Goal: Register for event/course

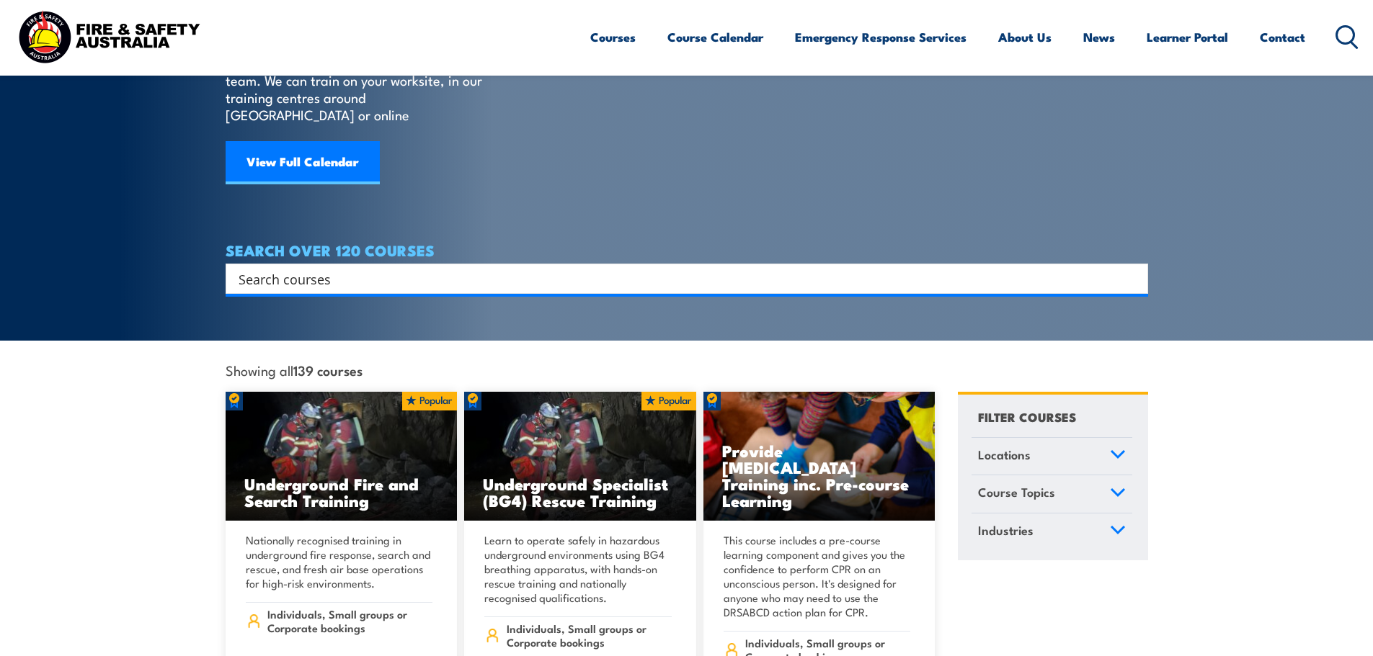
scroll to position [144, 0]
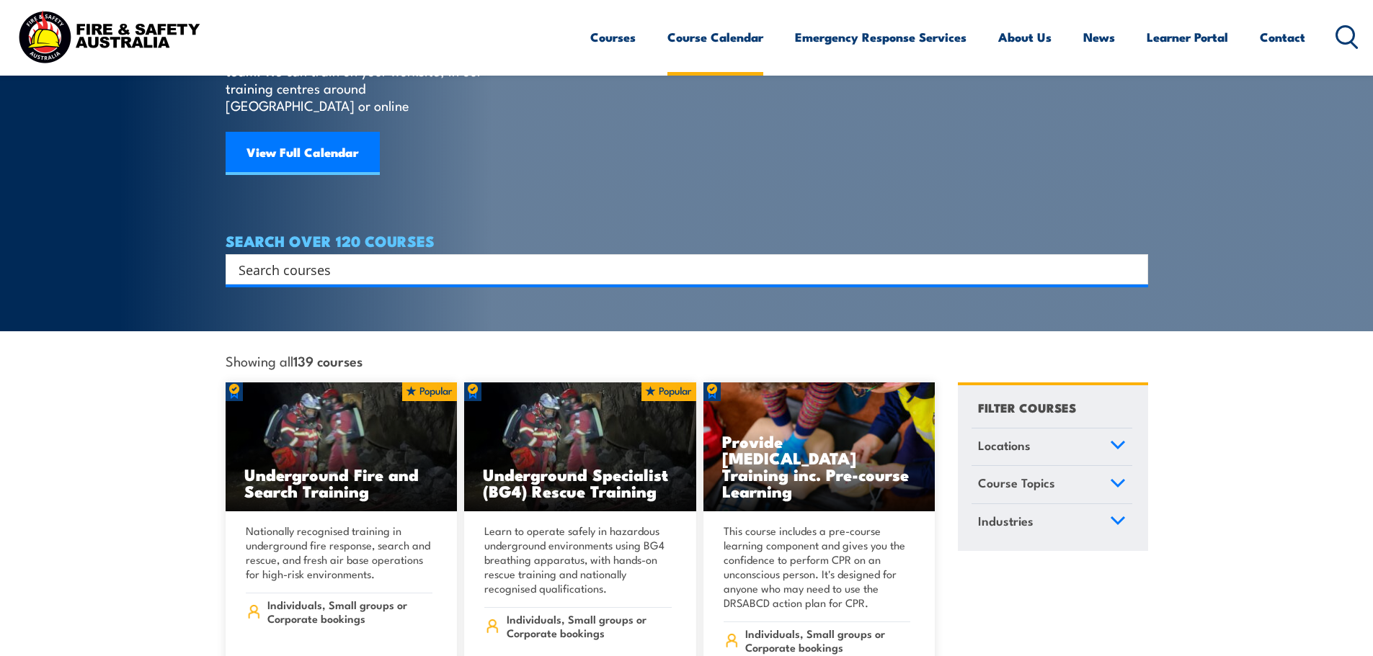
click at [701, 40] on link "Course Calendar" at bounding box center [715, 37] width 96 height 38
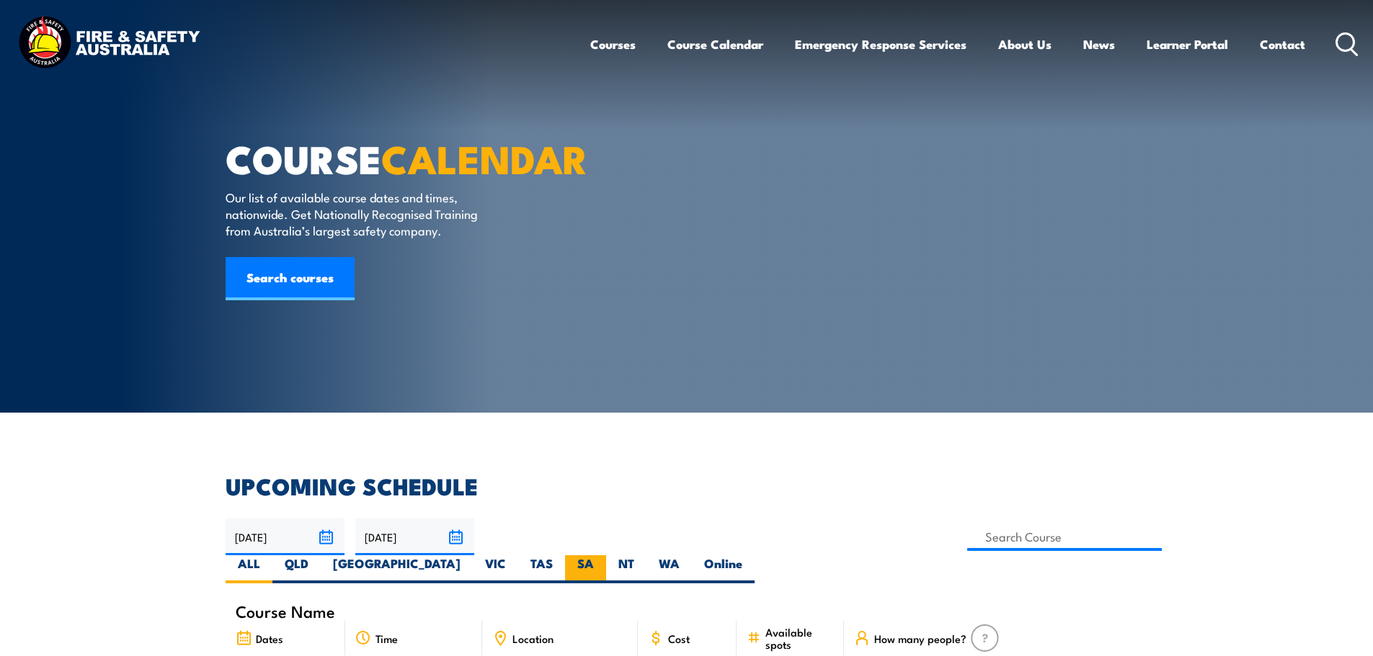
click at [606, 556] on label "SA" at bounding box center [585, 570] width 41 height 28
click at [603, 556] on input "SA" at bounding box center [598, 560] width 9 height 9
radio input "true"
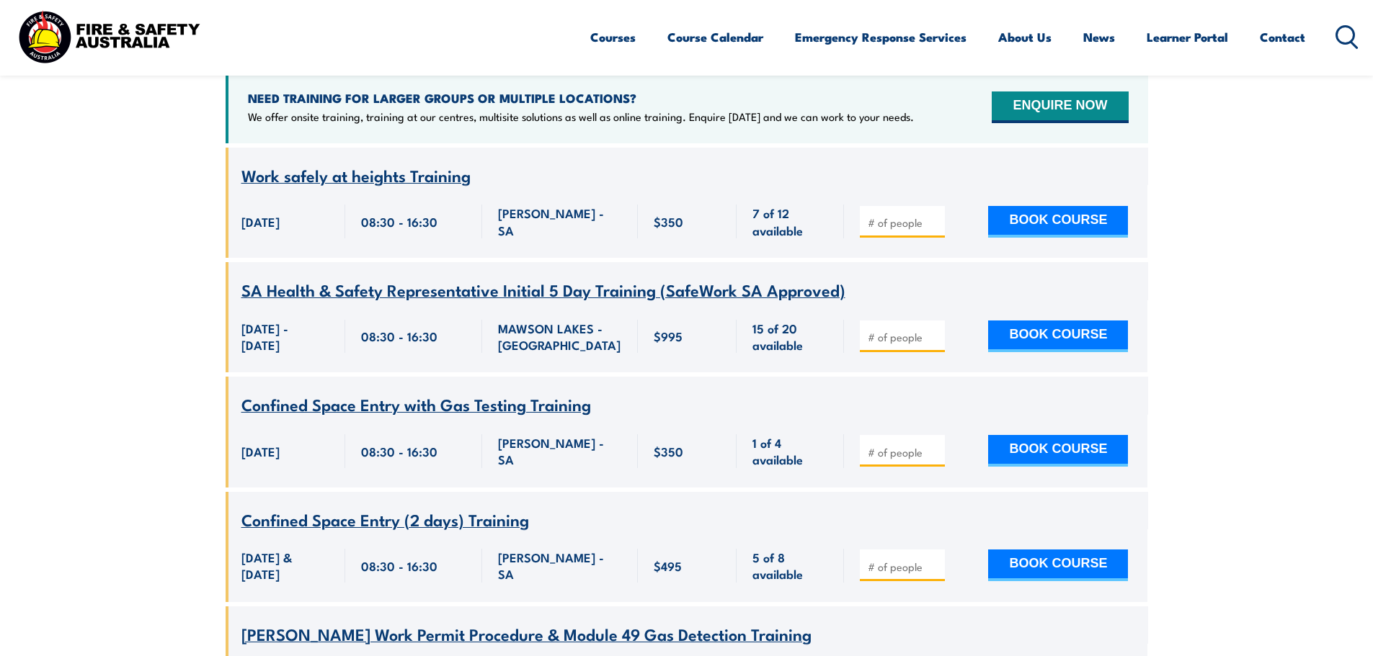
scroll to position [620, 0]
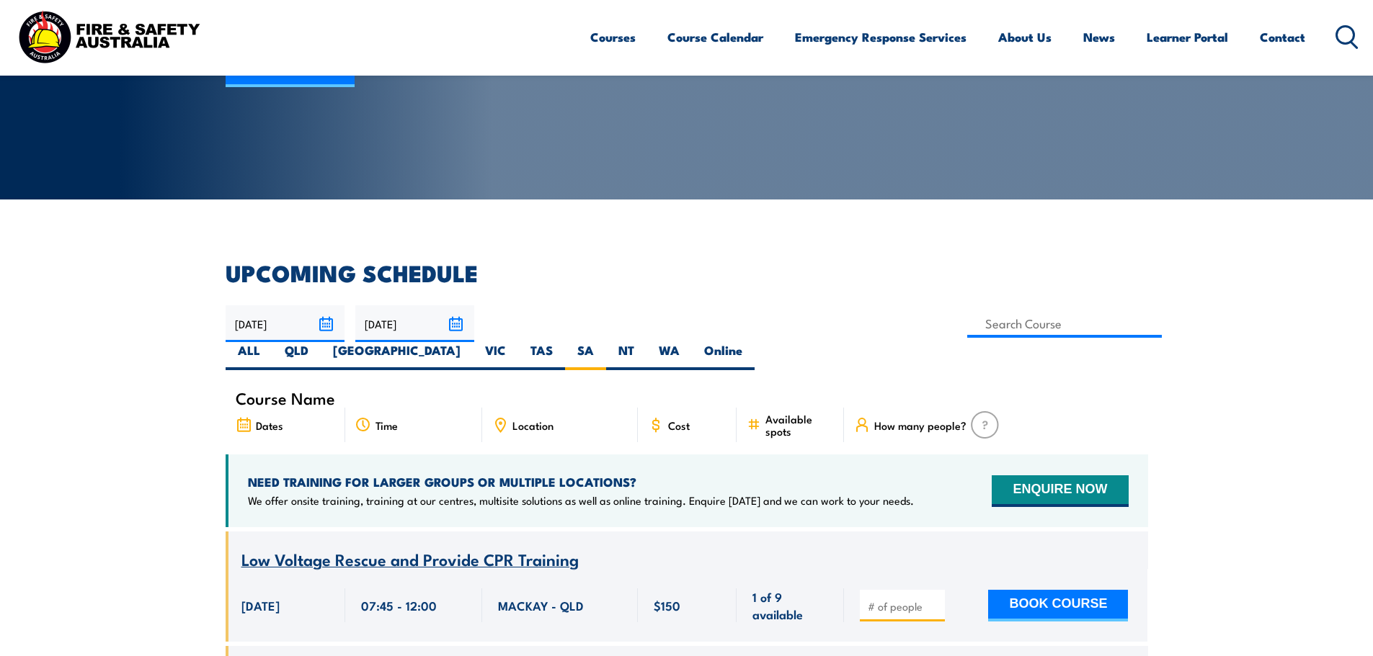
scroll to position [216, 0]
